Goal: Find specific page/section: Find specific page/section

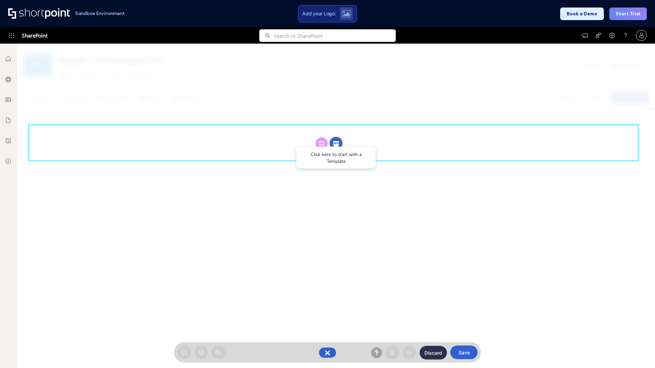
click at [336, 143] on circle at bounding box center [335, 143] width 13 height 13
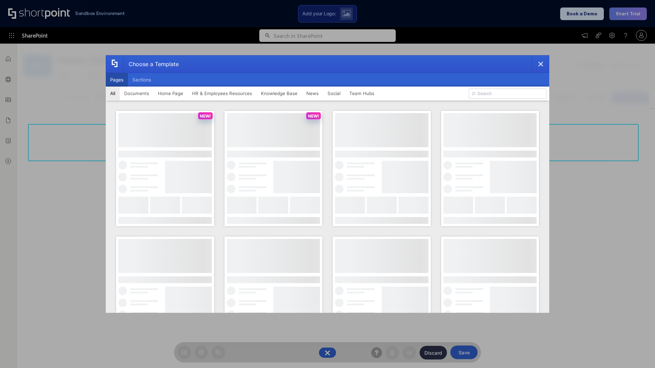
click at [117, 80] on button "Pages" at bounding box center [117, 80] width 22 height 14
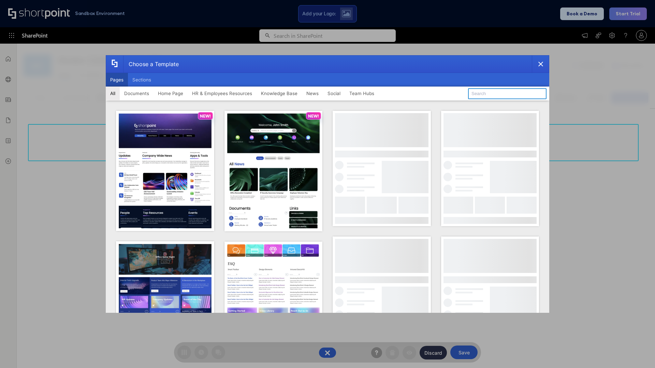
type input "News Portal 1"
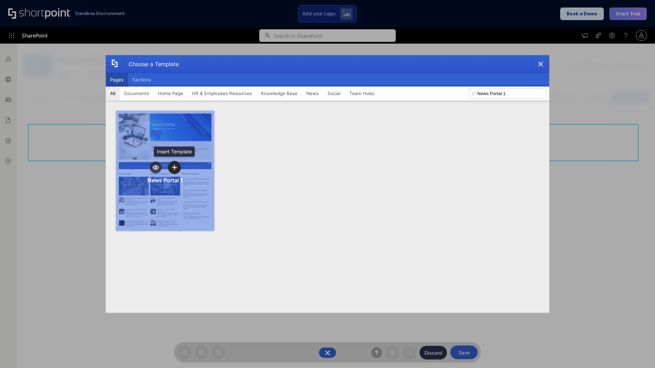
click at [174, 167] on icon "template selector" at bounding box center [174, 167] width 5 height 5
